Goal: Task Accomplishment & Management: Complete application form

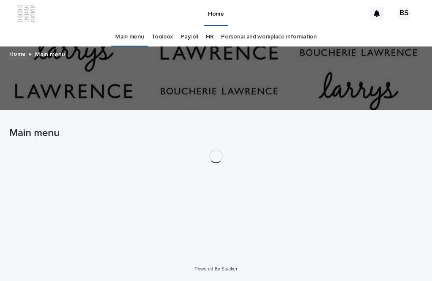
scroll to position [27, 0]
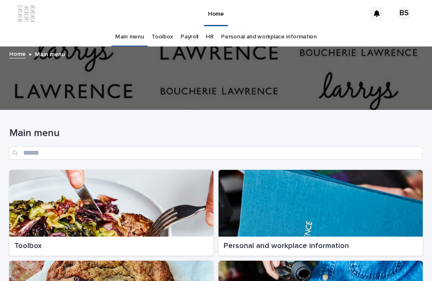
click at [158, 200] on div at bounding box center [111, 203] width 204 height 67
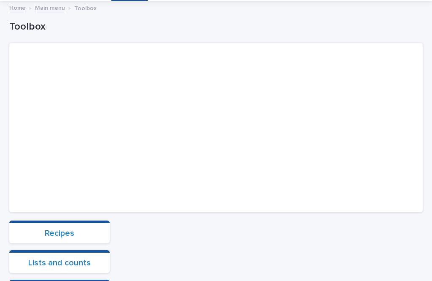
scroll to position [196, 0]
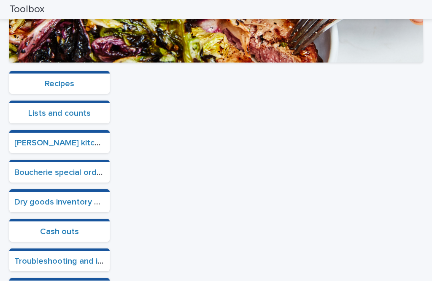
click at [53, 227] on link "Cash outs" at bounding box center [59, 231] width 39 height 8
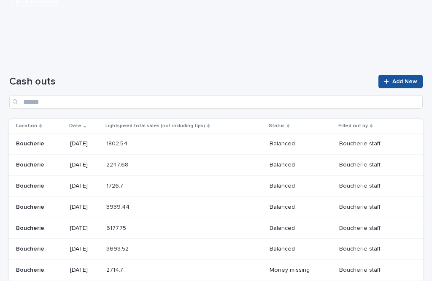
scroll to position [33, 0]
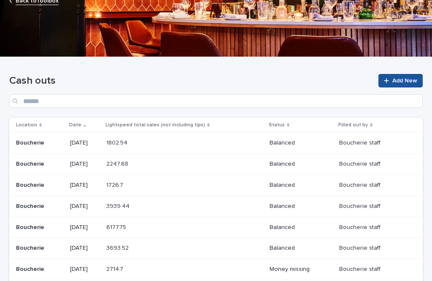
click at [411, 74] on link "Add New" at bounding box center [401, 81] width 44 height 14
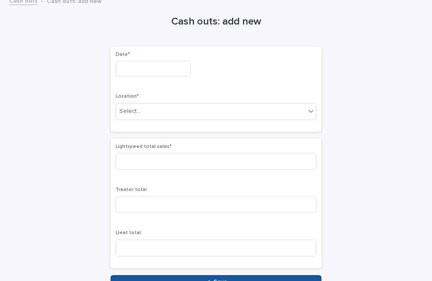
click at [160, 61] on input "text" at bounding box center [153, 69] width 75 height 16
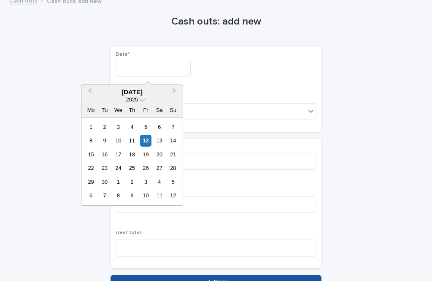
click at [147, 135] on div "12" at bounding box center [145, 140] width 11 height 11
type input "*********"
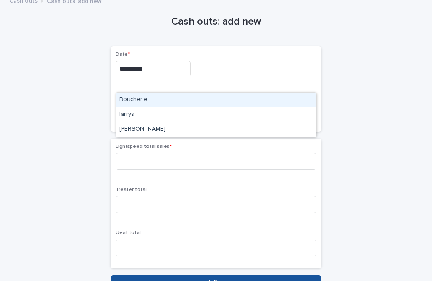
click at [175, 92] on div "Boucherie" at bounding box center [216, 99] width 200 height 15
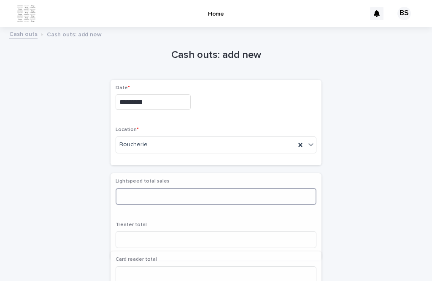
click at [171, 188] on input at bounding box center [216, 196] width 201 height 17
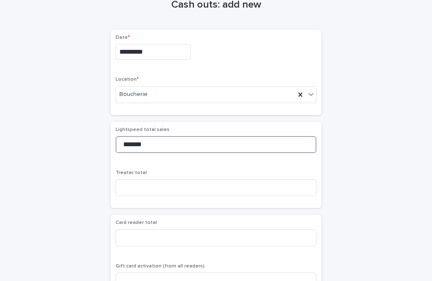
type input "*******"
click at [200, 223] on div "Card reader total" at bounding box center [216, 236] width 201 height 33
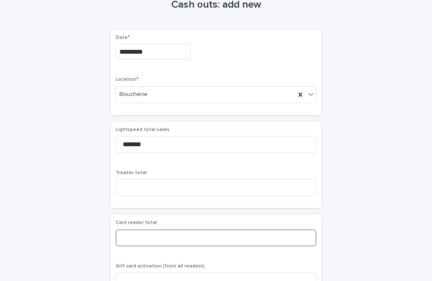
click at [233, 229] on input at bounding box center [216, 237] width 201 height 17
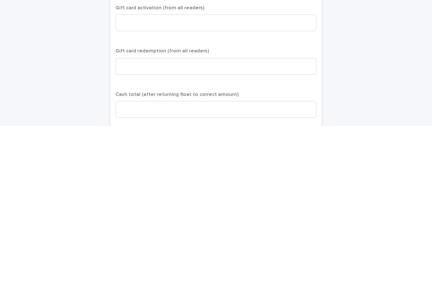
scroll to position [154, 0]
type input "*******"
click at [162, 246] on div "Cash total (after returning float to correct amount)" at bounding box center [216, 262] width 201 height 33
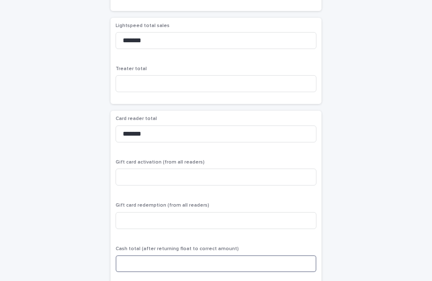
click at [188, 255] on input at bounding box center [216, 263] width 201 height 17
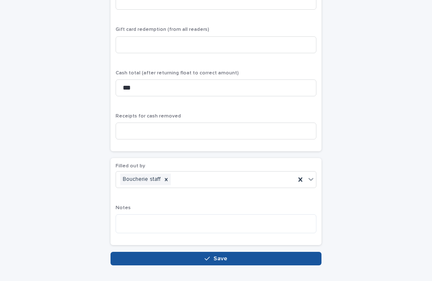
scroll to position [336, 0]
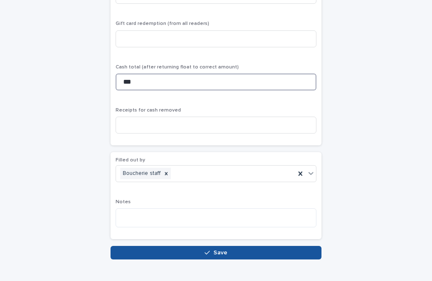
type input "***"
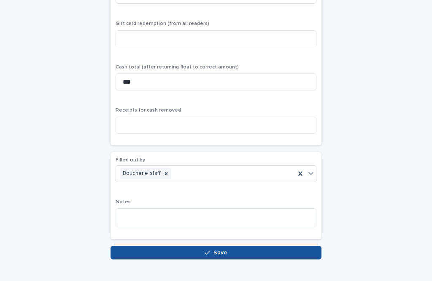
click at [226, 246] on button "Save" at bounding box center [216, 253] width 211 height 14
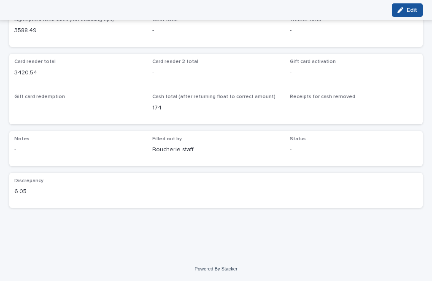
scroll to position [76, 0]
